Goal: Task Accomplishment & Management: Complete application form

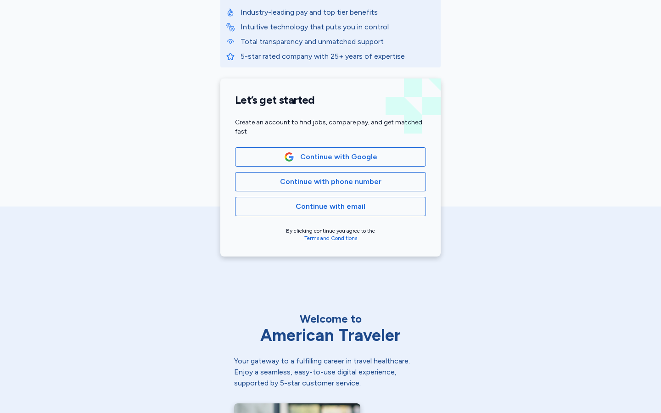
scroll to position [145, 0]
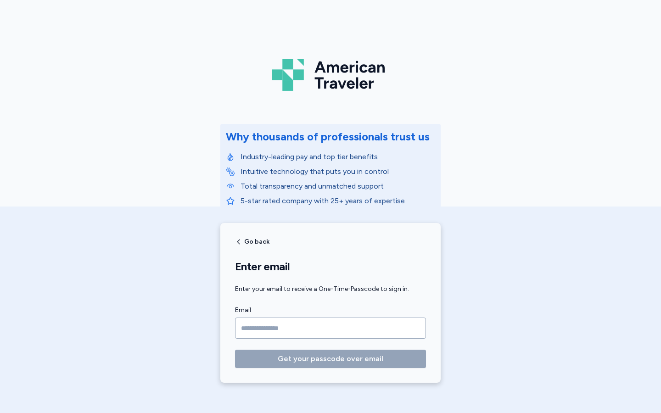
scroll to position [35, 0]
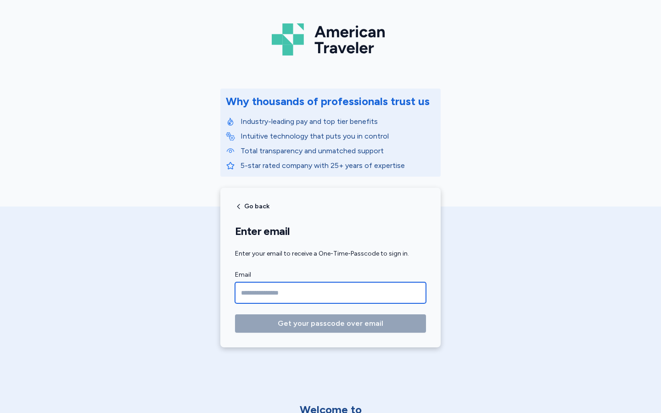
click at [331, 293] on input "Email" at bounding box center [330, 292] width 191 height 21
type input "**********"
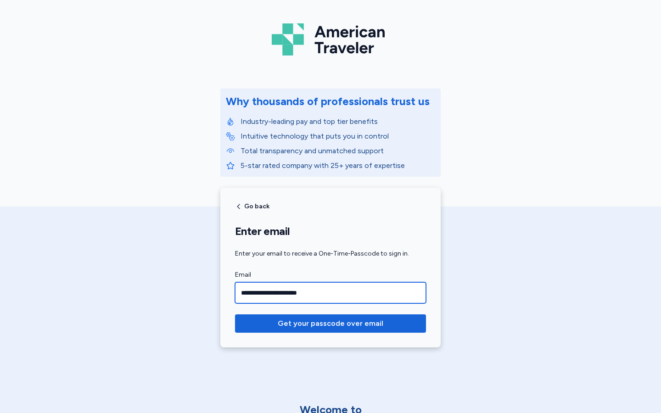
click at [235, 315] on button "Get your passcode over email" at bounding box center [330, 324] width 191 height 18
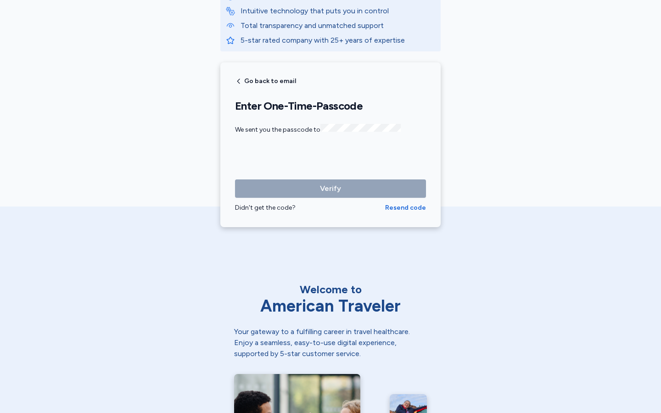
scroll to position [161, 0]
click at [253, 156] on input "Please enter OTP character 1" at bounding box center [253, 157] width 37 height 23
type input "*"
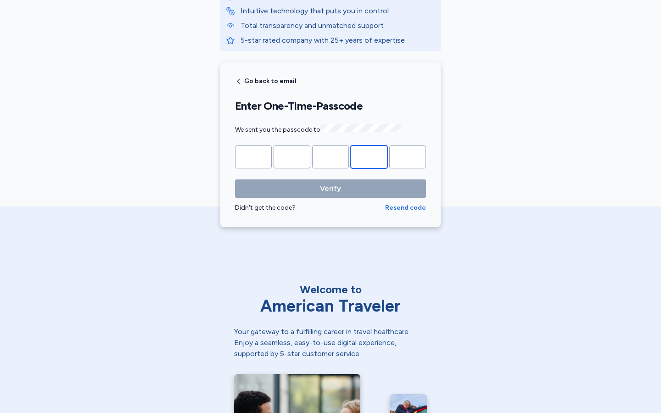
type input "*"
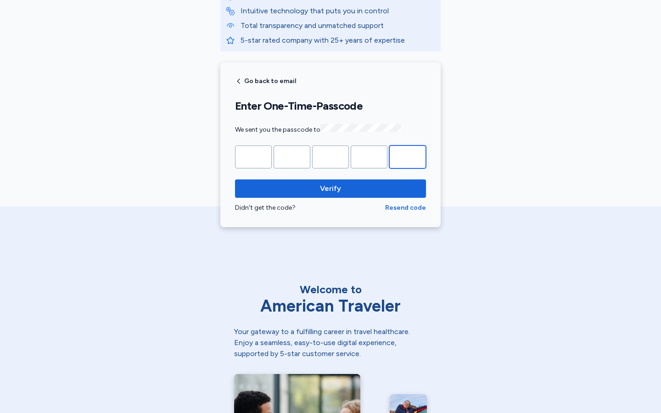
type input "*"
click at [253, 156] on input "Please enter OTP character 1" at bounding box center [253, 157] width 37 height 23
click at [253, 156] on input "*" at bounding box center [253, 157] width 37 height 23
type input "*"
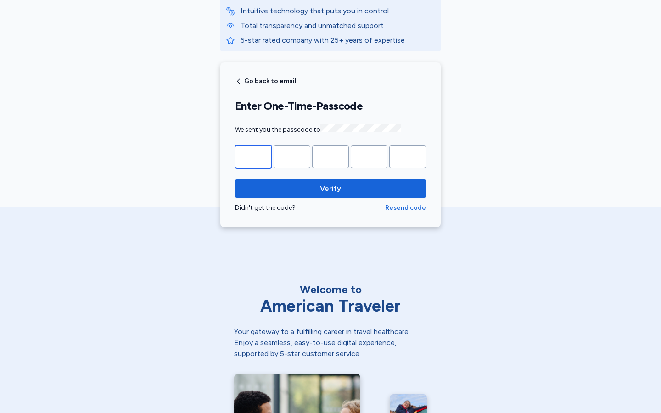
type input "*"
click at [253, 156] on input "Please enter OTP character 1" at bounding box center [253, 157] width 37 height 23
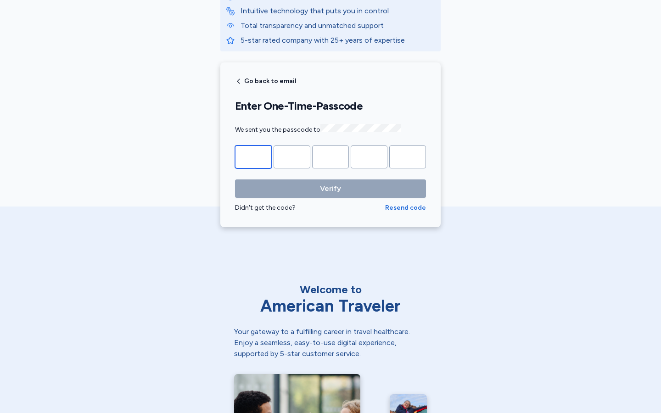
click at [253, 156] on input "*" at bounding box center [253, 157] width 37 height 23
type input "*"
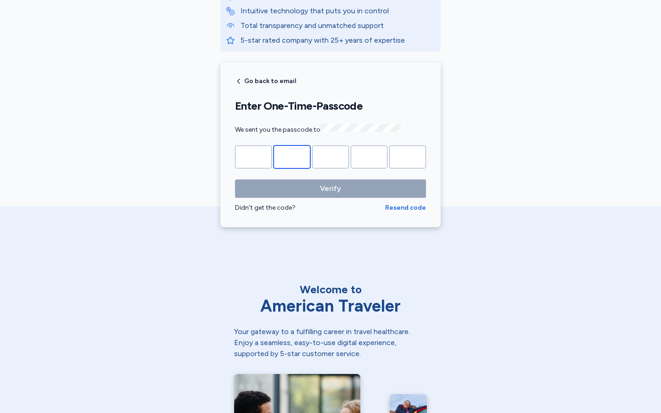
type input "*"
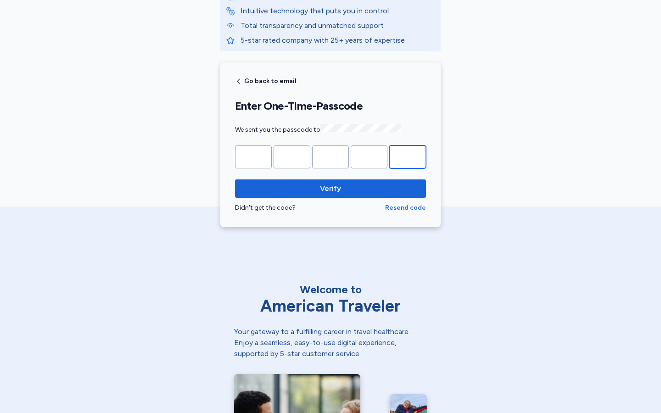
type input "*"
click at [253, 156] on input "Please enter OTP character 1" at bounding box center [253, 157] width 37 height 23
click at [253, 156] on input "*" at bounding box center [253, 157] width 37 height 23
type input "*"
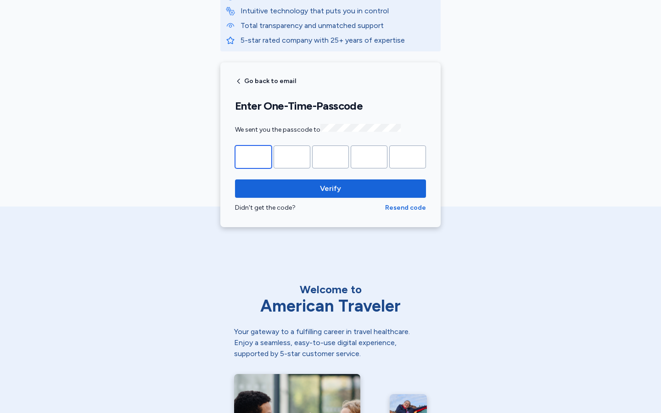
type input "*"
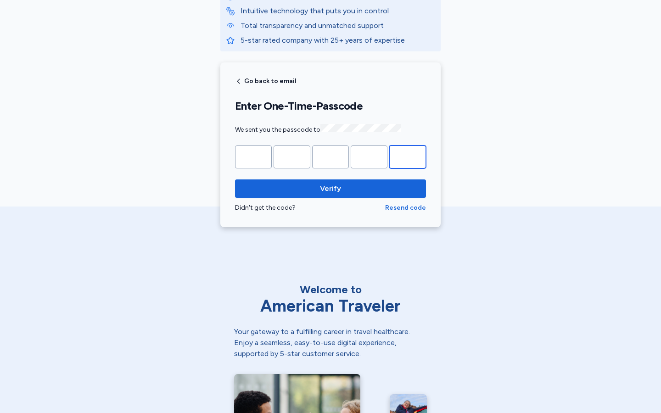
type input "*"
click at [253, 156] on input "Please enter OTP character 1" at bounding box center [253, 157] width 37 height 23
click at [253, 156] on input "*" at bounding box center [253, 157] width 37 height 23
type input "*"
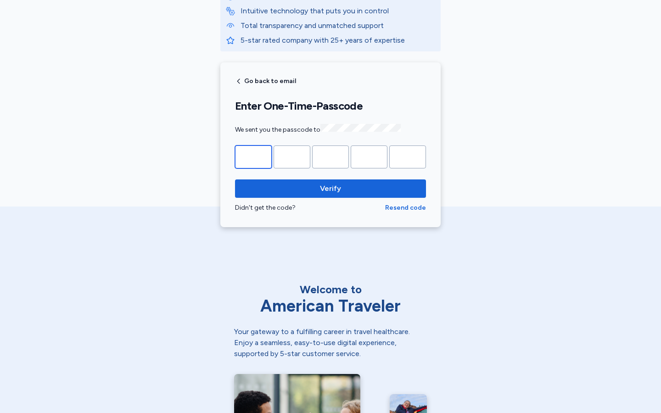
type input "*"
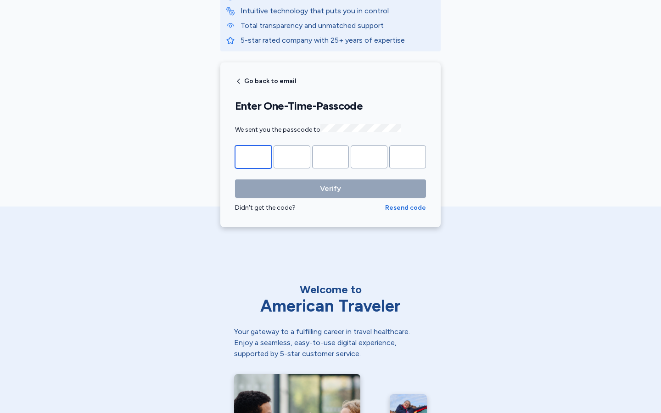
type input "*"
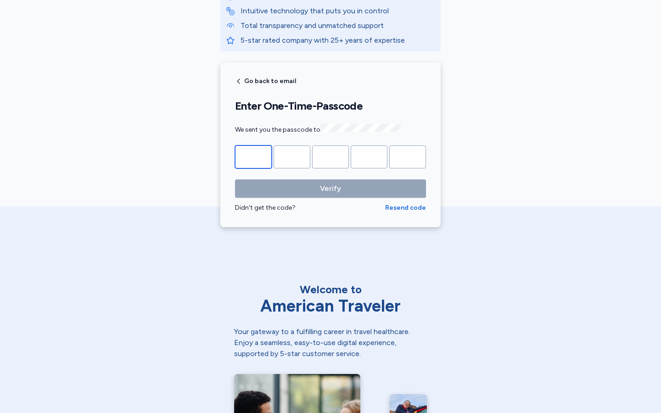
click at [253, 156] on input "Please enter OTP character 1" at bounding box center [253, 157] width 37 height 23
click at [253, 156] on input "*" at bounding box center [253, 157] width 37 height 23
type input "*"
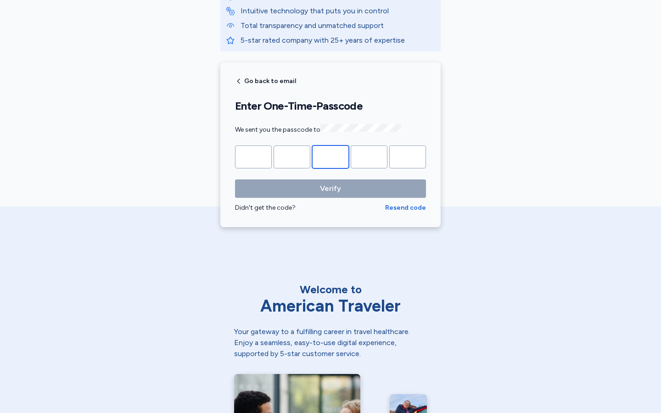
type input "*"
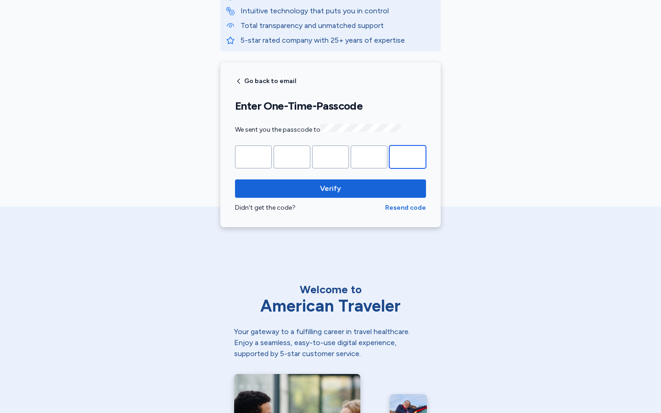
type input "*"
click at [253, 156] on input "Please enter OTP character 1" at bounding box center [253, 157] width 37 height 23
click at [253, 156] on input "*" at bounding box center [253, 157] width 37 height 23
type input "*"
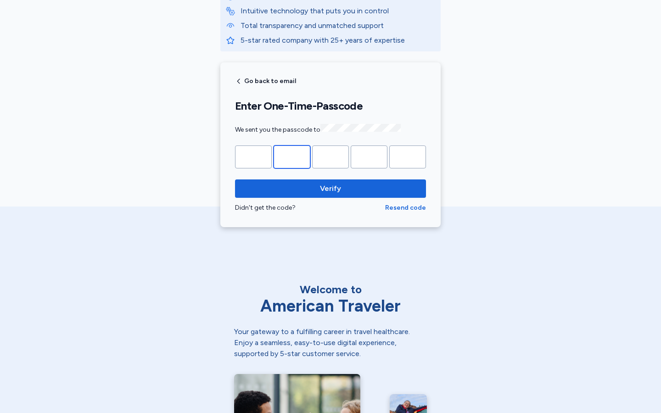
type input "*"
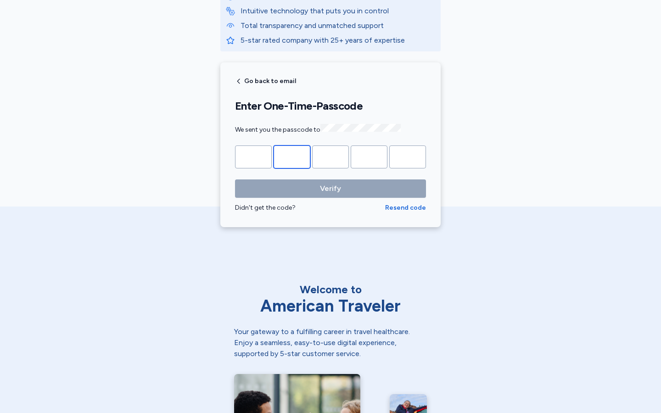
type input "*"
click at [253, 156] on input "Please enter OTP character 1" at bounding box center [253, 157] width 37 height 23
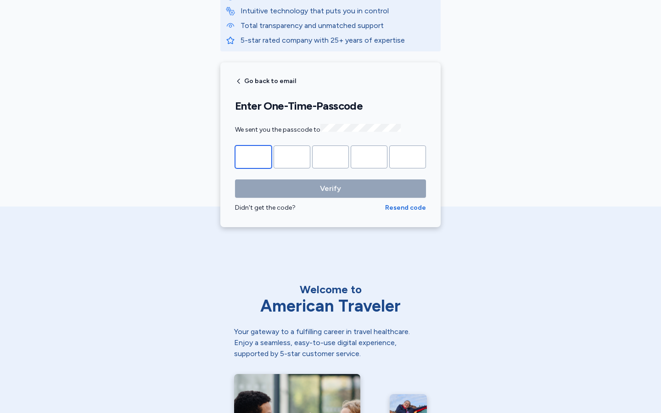
click at [253, 156] on input "*" at bounding box center [253, 157] width 37 height 23
type input "*"
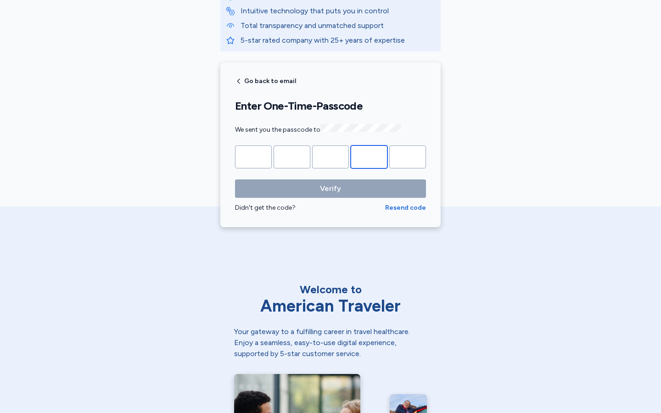
type input "*"
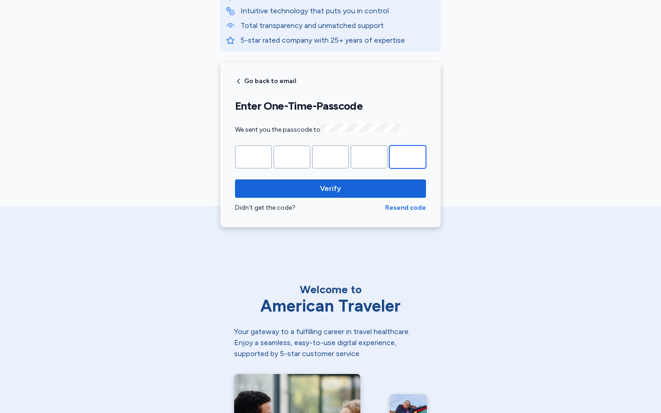
type input "*"
click at [253, 156] on input "Please enter OTP character 1" at bounding box center [253, 157] width 37 height 23
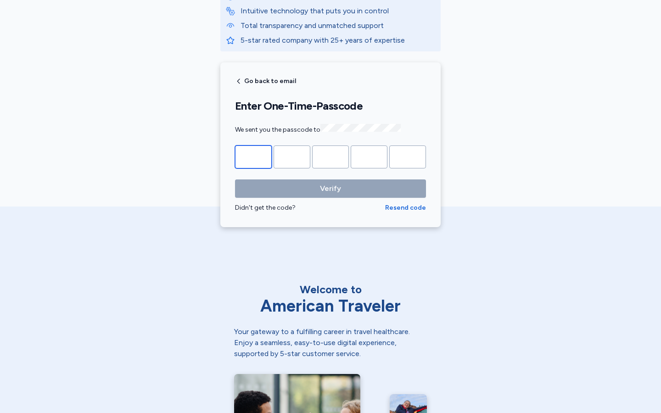
click at [253, 156] on input "*" at bounding box center [253, 157] width 37 height 23
type input "*"
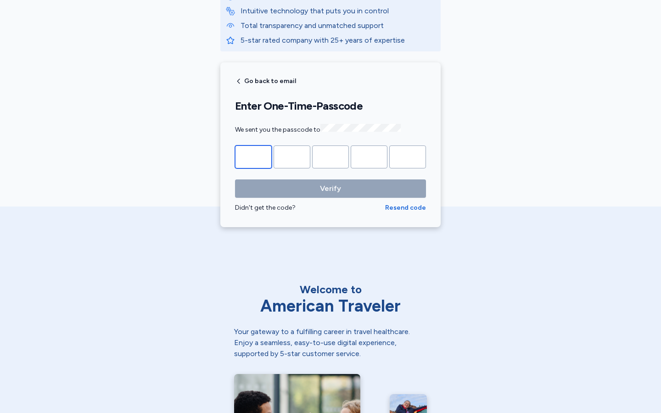
click at [253, 156] on input "Please enter OTP character 1" at bounding box center [253, 157] width 37 height 23
click at [253, 156] on input "*" at bounding box center [253, 157] width 37 height 23
type input "*"
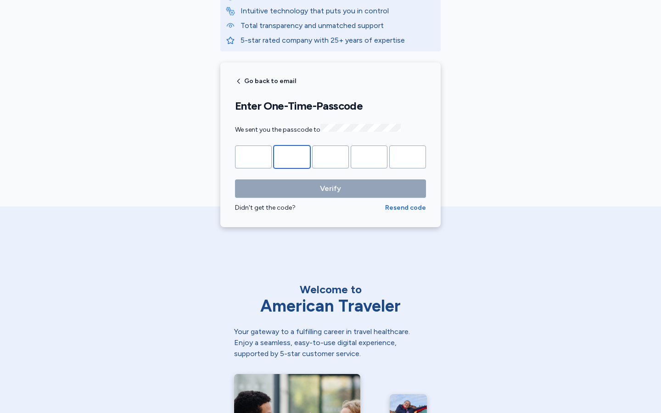
type input "*"
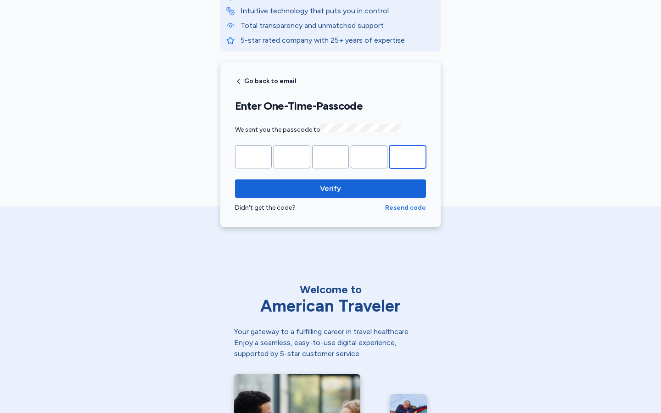
type input "*"
click at [253, 156] on input "Please enter OTP character 1" at bounding box center [253, 157] width 37 height 23
click at [253, 156] on input "*" at bounding box center [253, 157] width 37 height 23
type input "*"
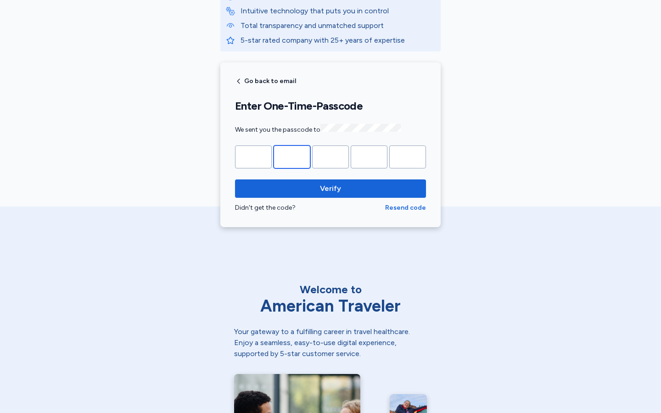
type input "*"
click at [253, 156] on input "Please enter OTP character 1" at bounding box center [253, 157] width 37 height 23
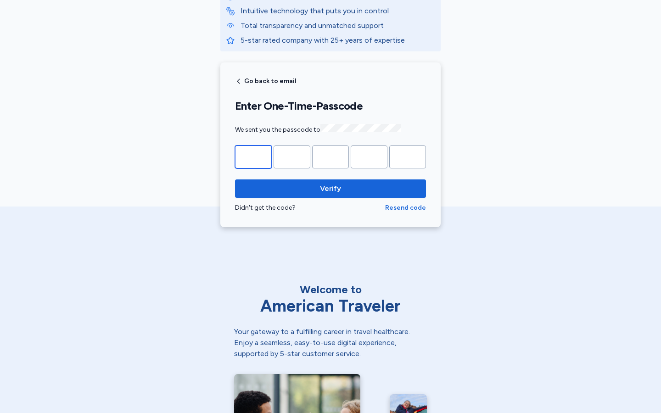
type input "*"
click at [253, 156] on input "*" at bounding box center [253, 157] width 37 height 23
type input "*"
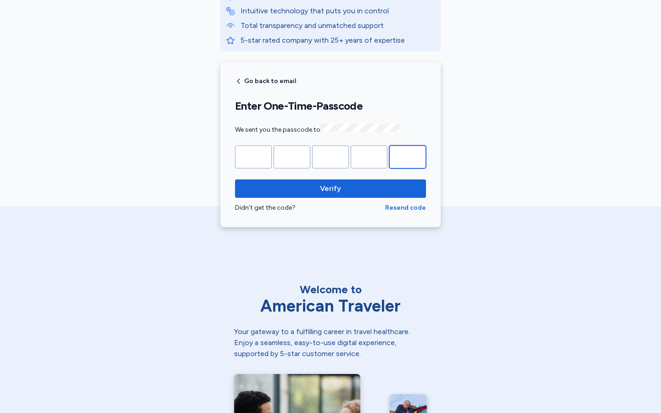
type input "*"
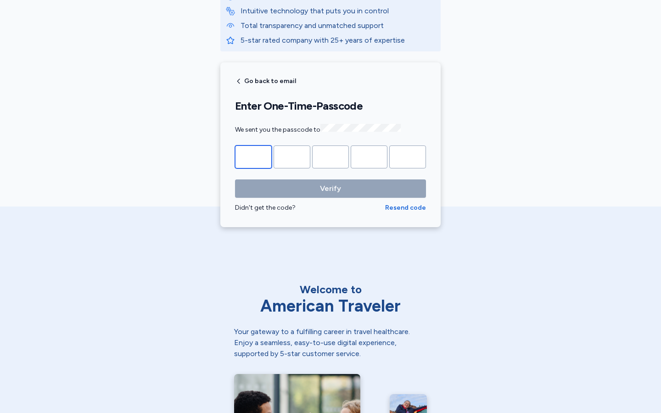
click at [253, 156] on input "Please enter OTP character 1" at bounding box center [253, 157] width 37 height 23
type input "*"
click at [253, 156] on input "*" at bounding box center [253, 157] width 37 height 23
type input "*"
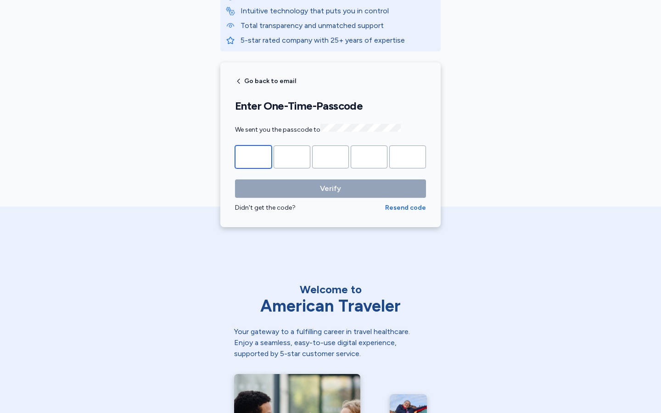
type input "*"
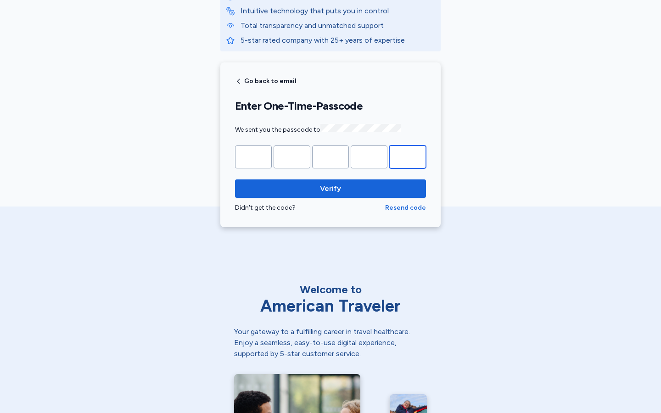
type input "*"
click at [253, 156] on input "Please enter OTP character 1" at bounding box center [253, 157] width 37 height 23
click at [253, 156] on input "*" at bounding box center [253, 157] width 37 height 23
type input "*"
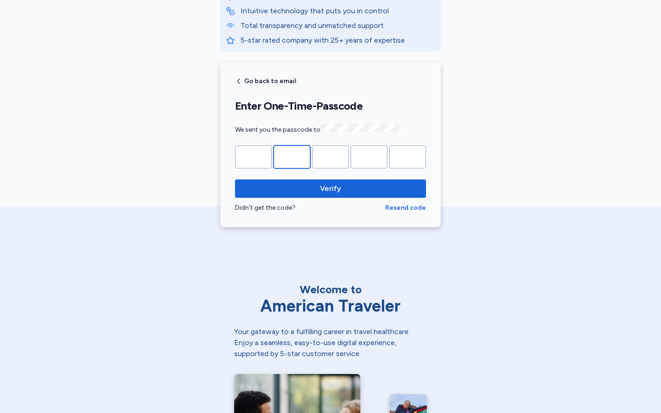
type input "*"
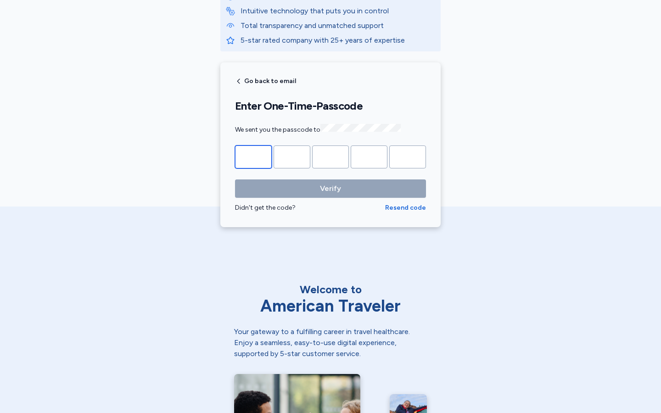
click at [253, 156] on input "Please enter OTP character 1" at bounding box center [253, 157] width 37 height 23
type input "*"
click at [253, 156] on input "*" at bounding box center [253, 157] width 37 height 23
type input "*"
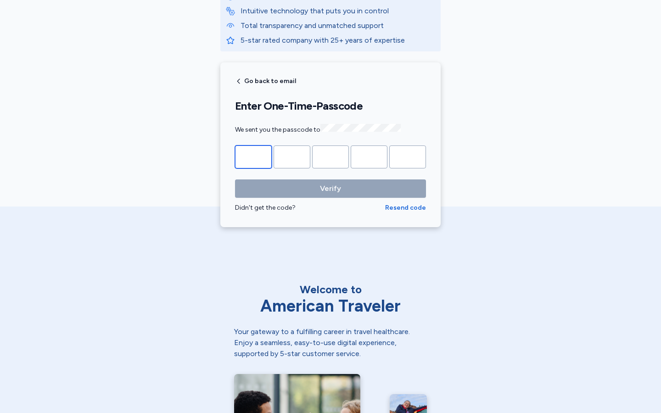
type input "*"
click at [253, 156] on input "Please enter OTP character 1" at bounding box center [253, 157] width 37 height 23
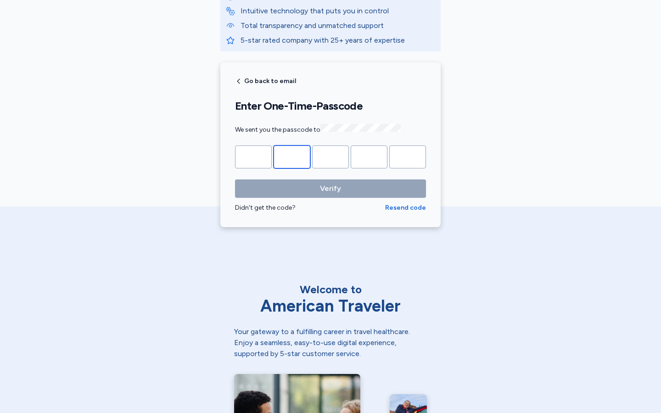
click at [292, 156] on input "*" at bounding box center [292, 157] width 37 height 23
type input "*"
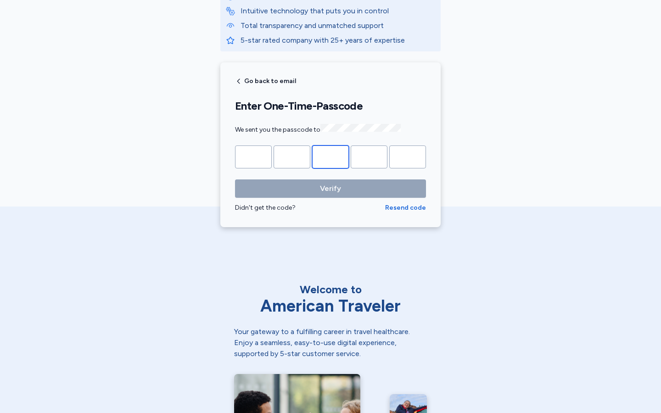
type input "*"
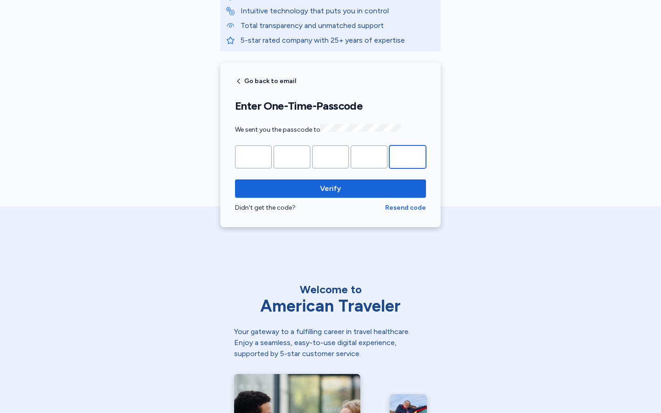
type input "*"
click at [292, 156] on input "Please enter OTP character 2" at bounding box center [292, 157] width 37 height 23
click at [292, 156] on input "*" at bounding box center [292, 157] width 37 height 23
type input "*"
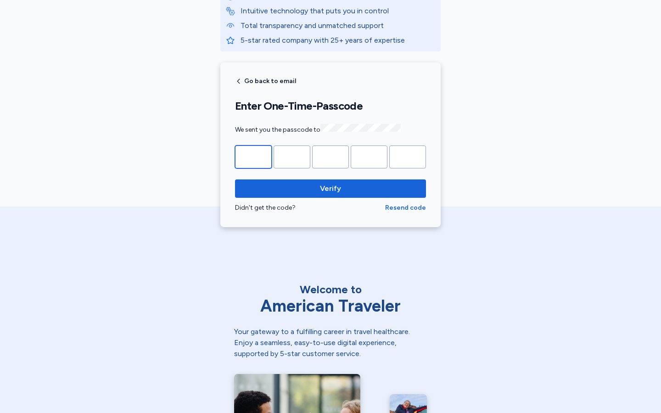
type input "*"
click at [292, 156] on input "Please enter OTP character 2" at bounding box center [292, 157] width 37 height 23
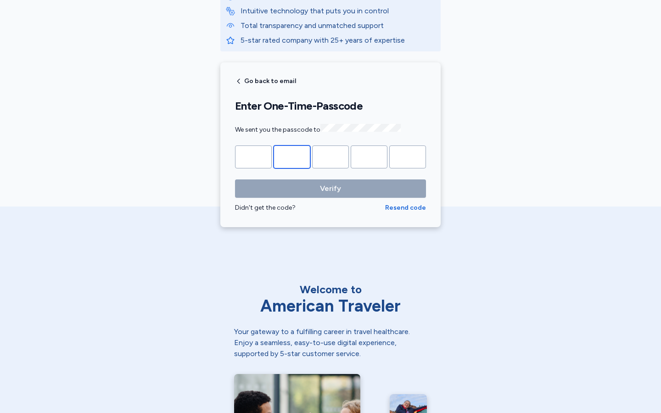
click at [292, 156] on input "*" at bounding box center [292, 157] width 37 height 23
type input "*"
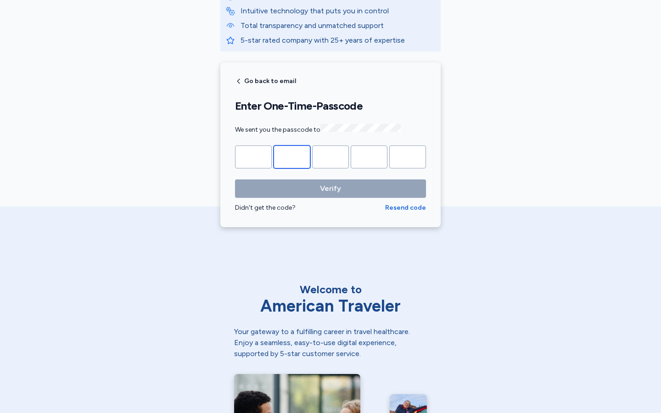
click at [292, 156] on input "Please enter OTP character 2" at bounding box center [292, 157] width 37 height 23
click at [292, 156] on input "*" at bounding box center [292, 157] width 37 height 23
type input "*"
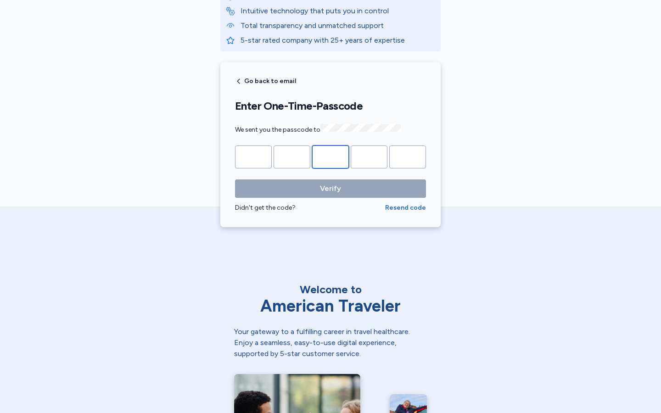
type input "*"
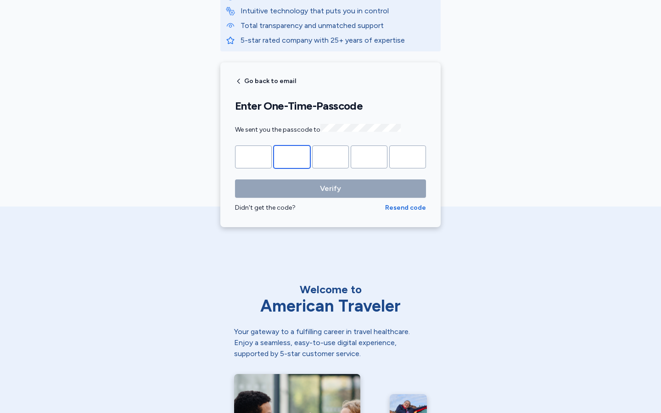
click at [292, 156] on input "Please enter OTP character 2" at bounding box center [292, 157] width 37 height 23
click at [292, 156] on input "*" at bounding box center [292, 157] width 37 height 23
type input "*"
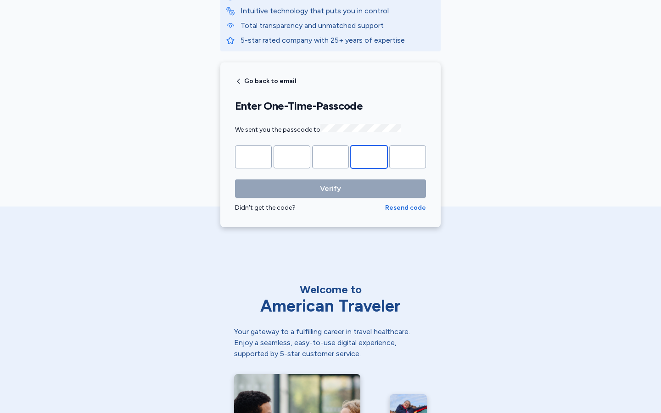
type input "*"
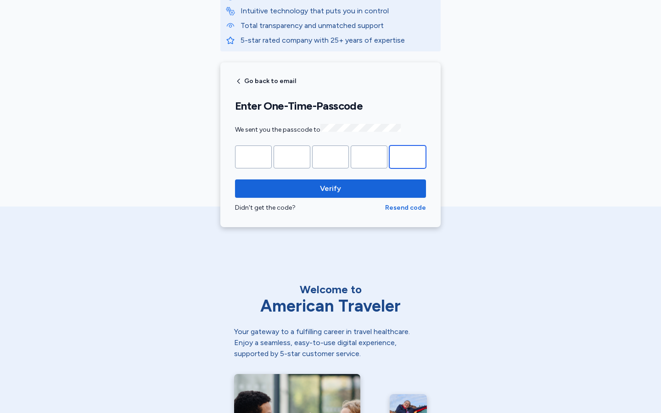
type input "*"
click at [292, 156] on input "Please enter OTP character 2" at bounding box center [292, 157] width 37 height 23
click at [292, 156] on input "*" at bounding box center [292, 157] width 37 height 23
type input "*"
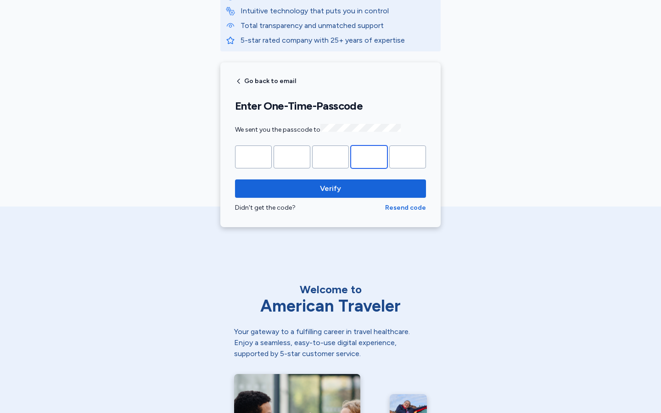
type input "*"
